Goal: Transaction & Acquisition: Purchase product/service

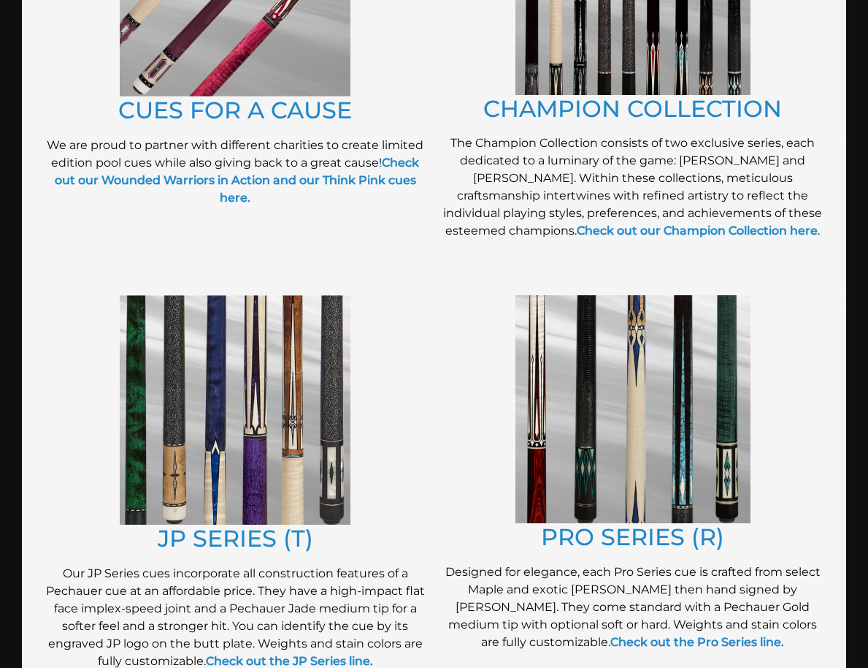
scroll to position [511, 0]
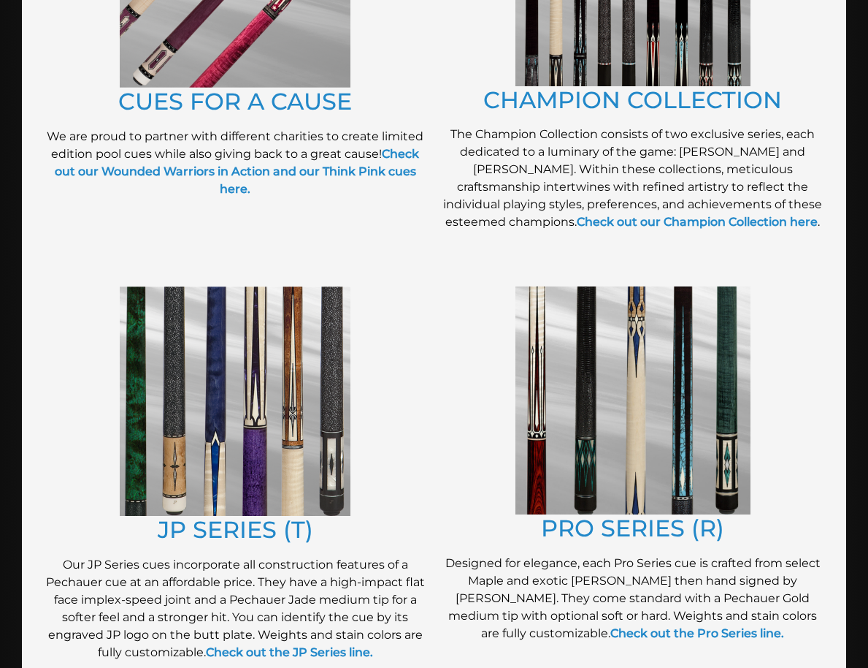
click at [217, 402] on img at bounding box center [235, 400] width 231 height 229
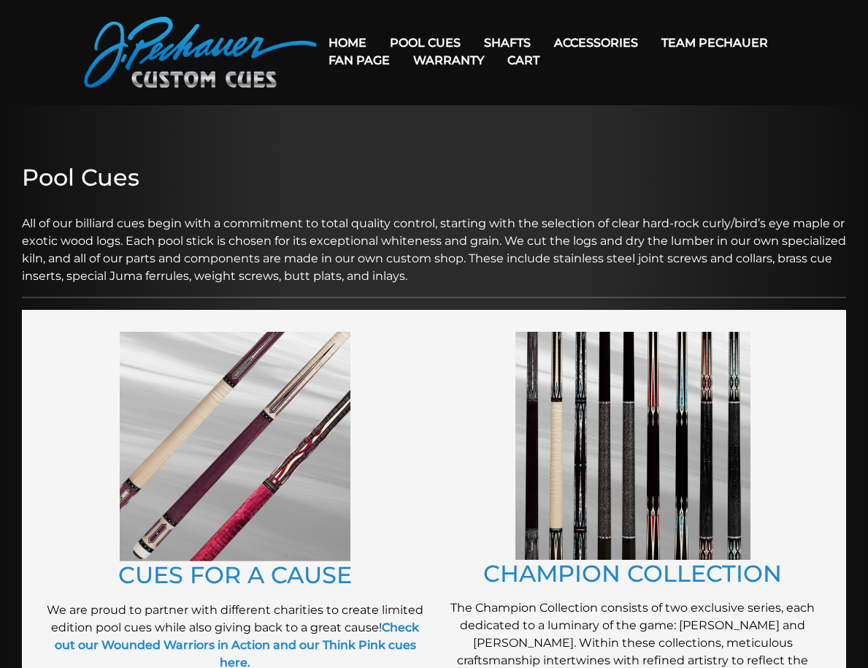
scroll to position [37, 0]
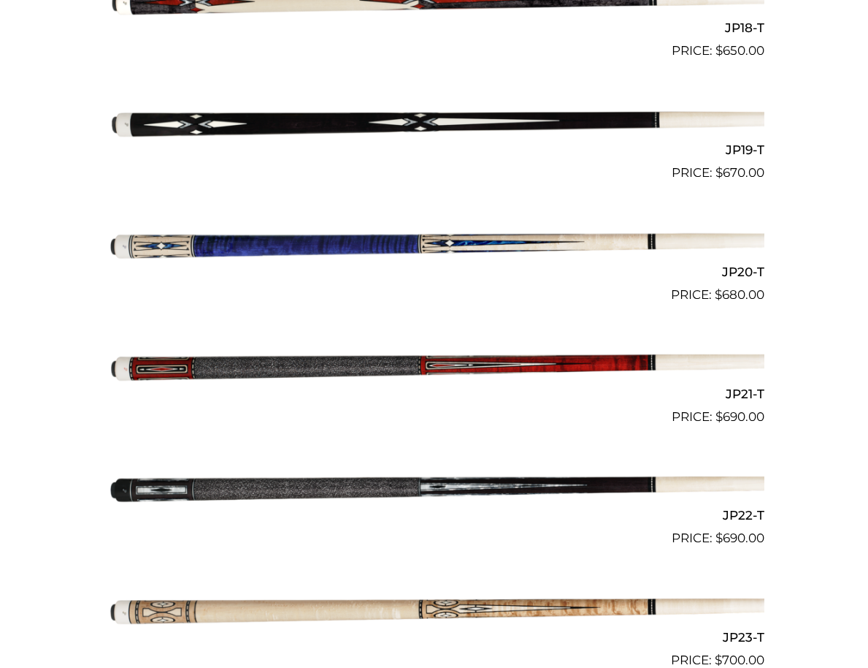
scroll to position [2686, 0]
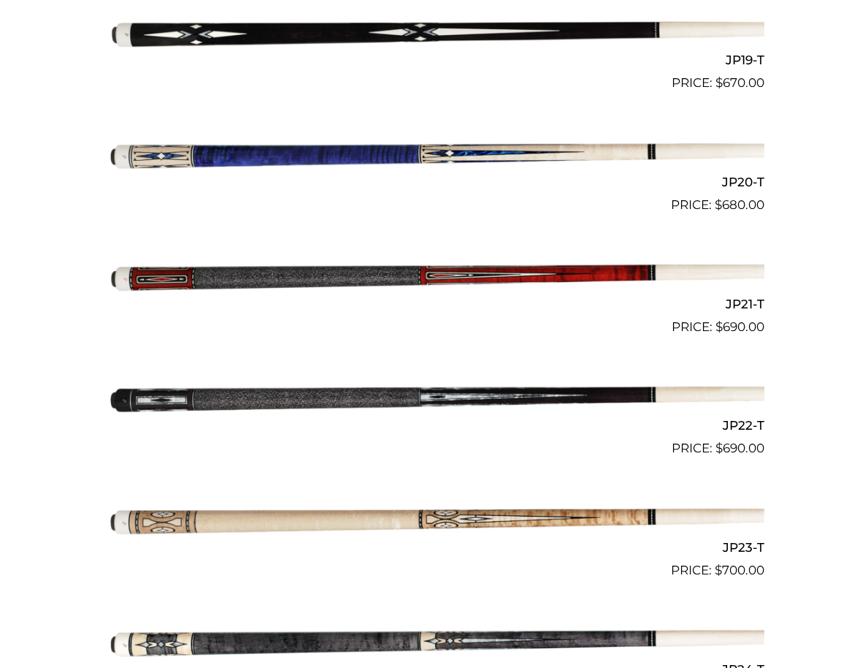
click at [336, 208] on img at bounding box center [434, 154] width 660 height 110
